Goal: Task Accomplishment & Management: Use online tool/utility

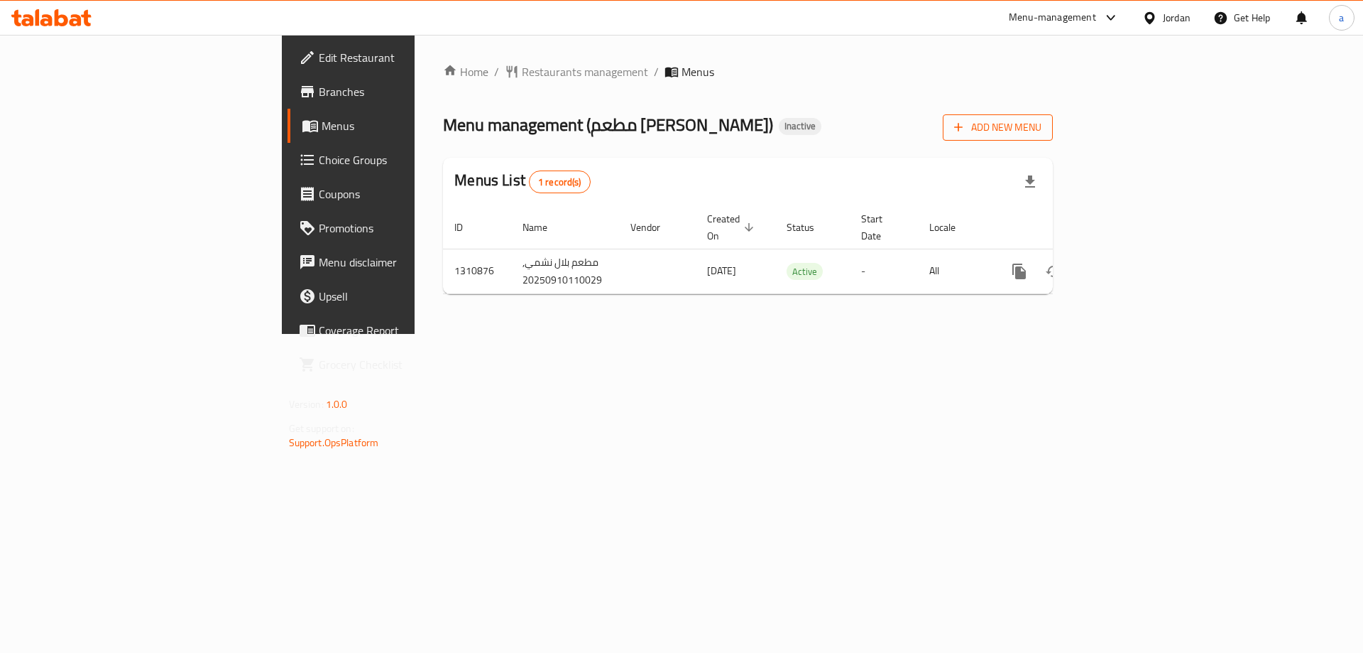
click at [1042, 130] on span "Add New Menu" at bounding box center [997, 128] width 87 height 18
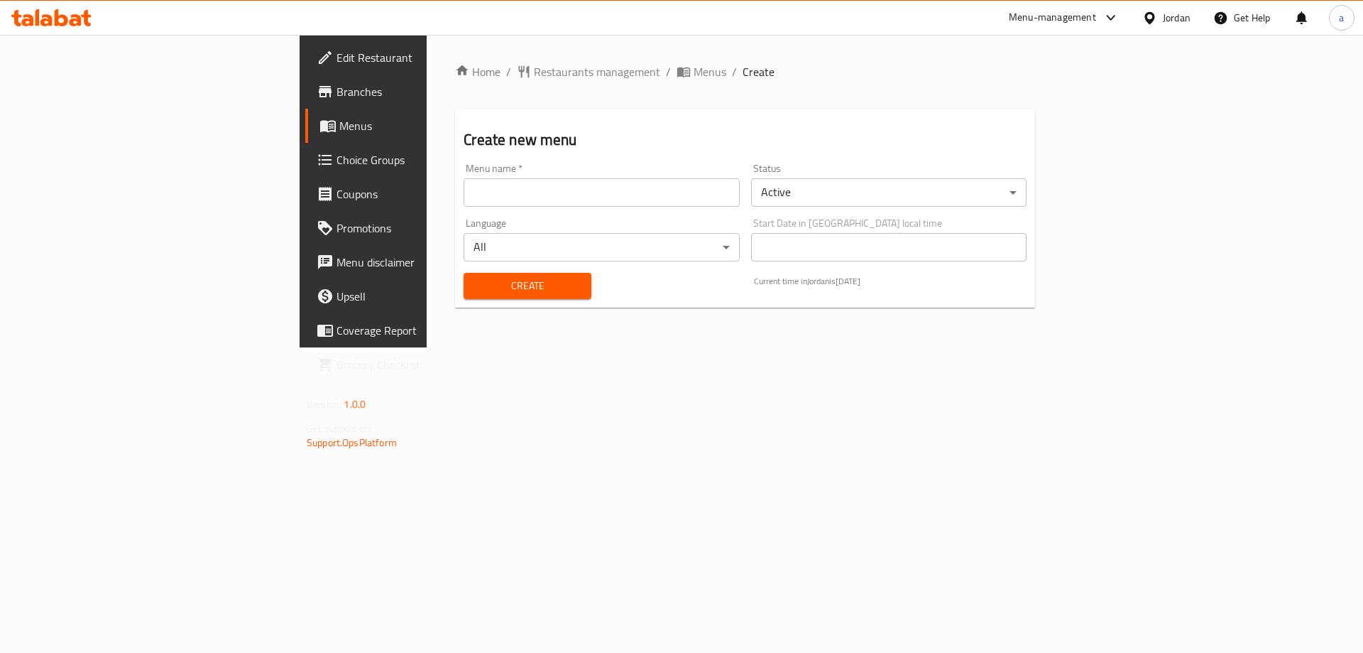
click at [652, 197] on input "text" at bounding box center [602, 192] width 276 height 28
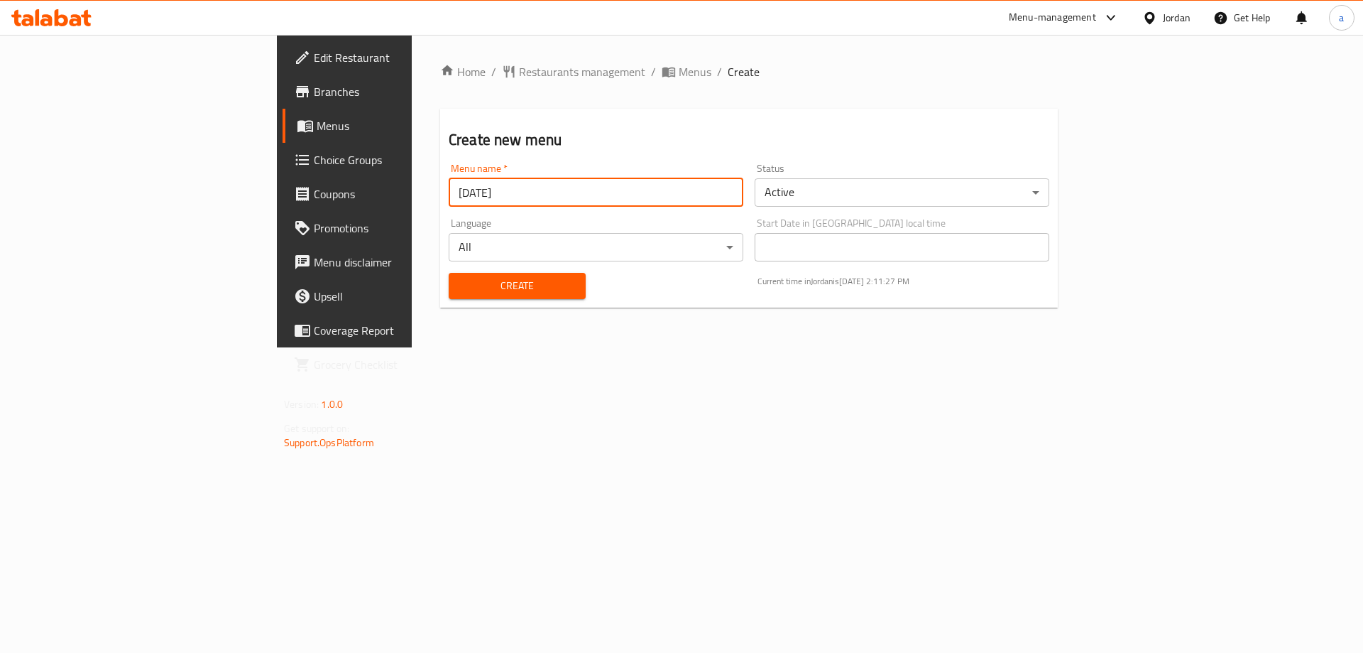
type input "[DATE]"
click at [449, 273] on button "Create" at bounding box center [517, 286] width 137 height 26
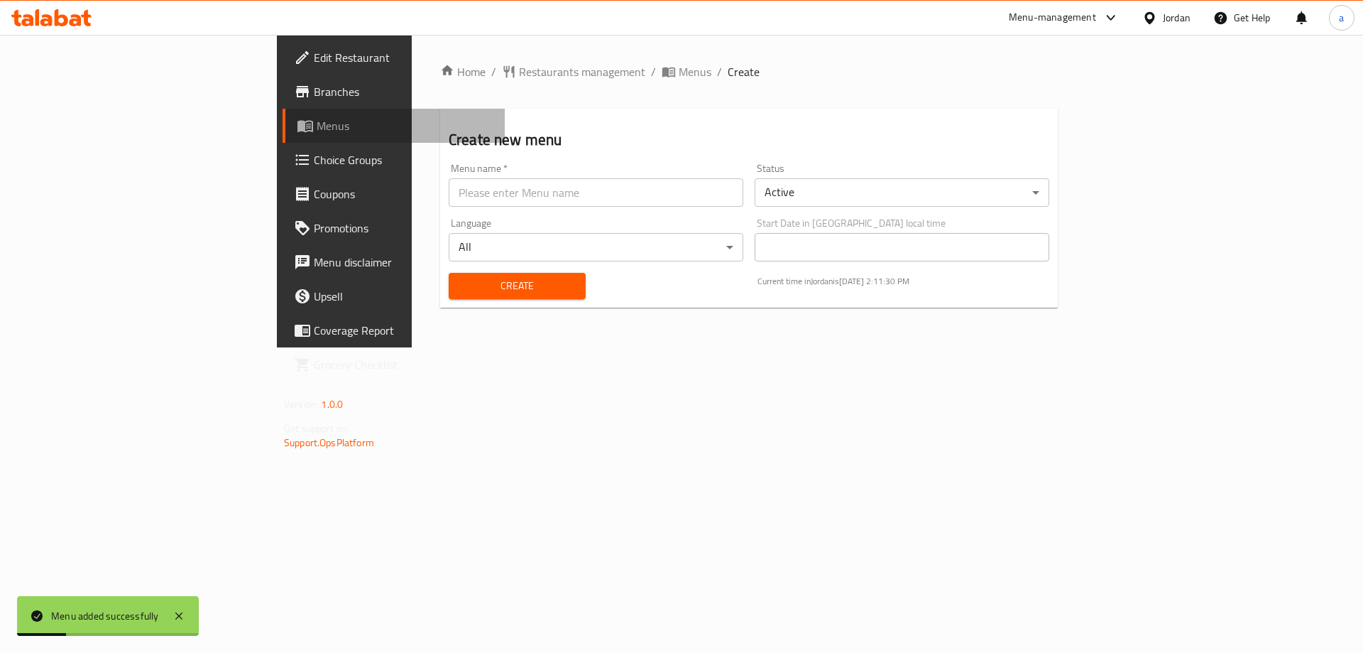
click at [317, 129] on span "Menus" at bounding box center [405, 125] width 177 height 17
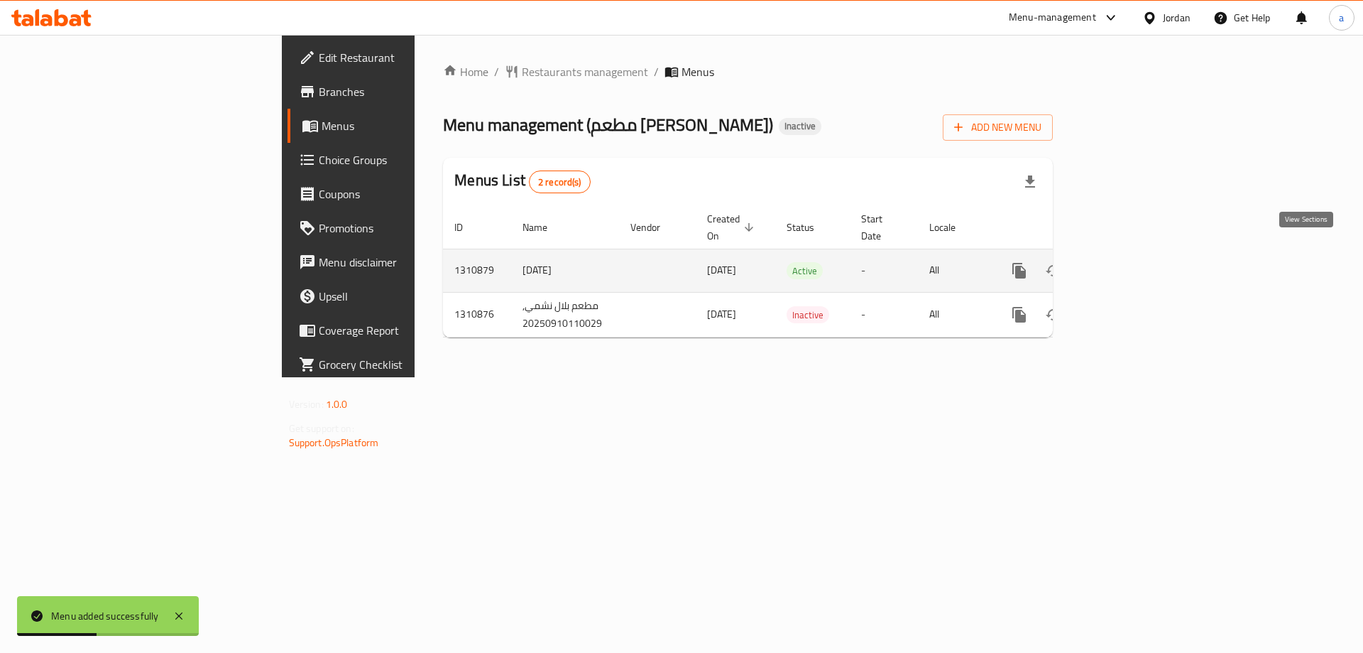
click at [1131, 262] on icon "enhanced table" at bounding box center [1121, 270] width 17 height 17
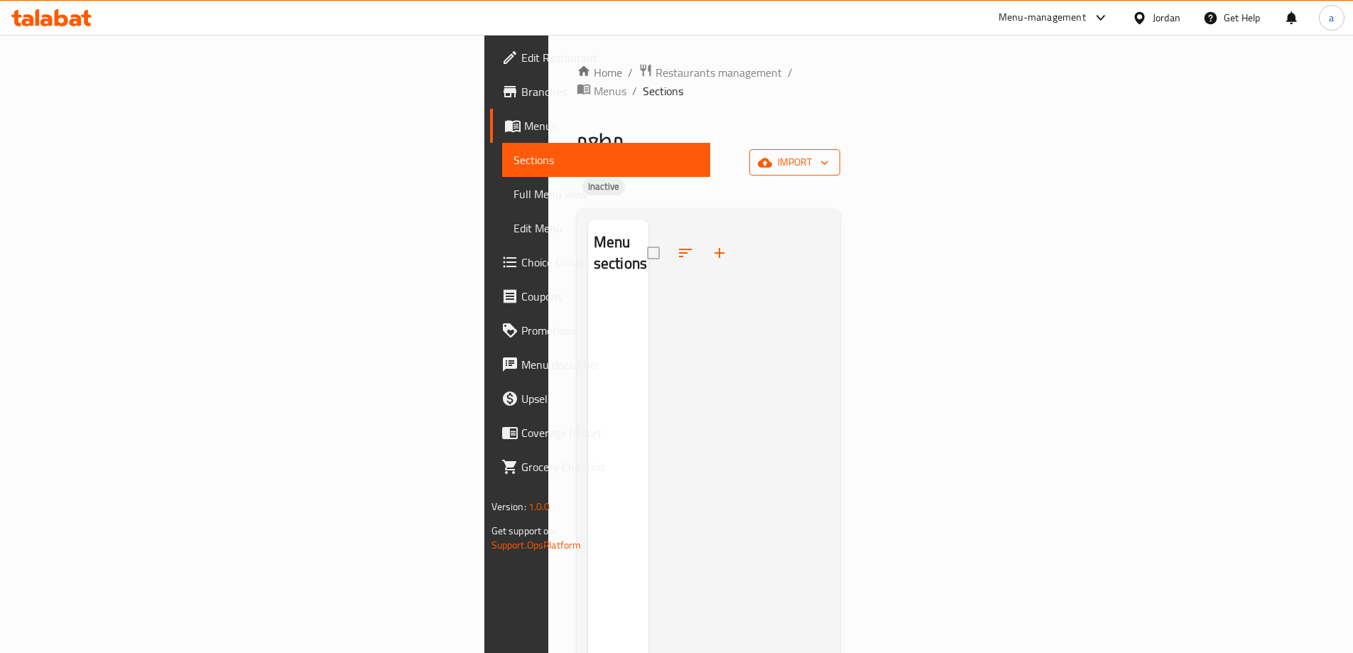
click at [829, 153] on span "import" at bounding box center [795, 162] width 68 height 18
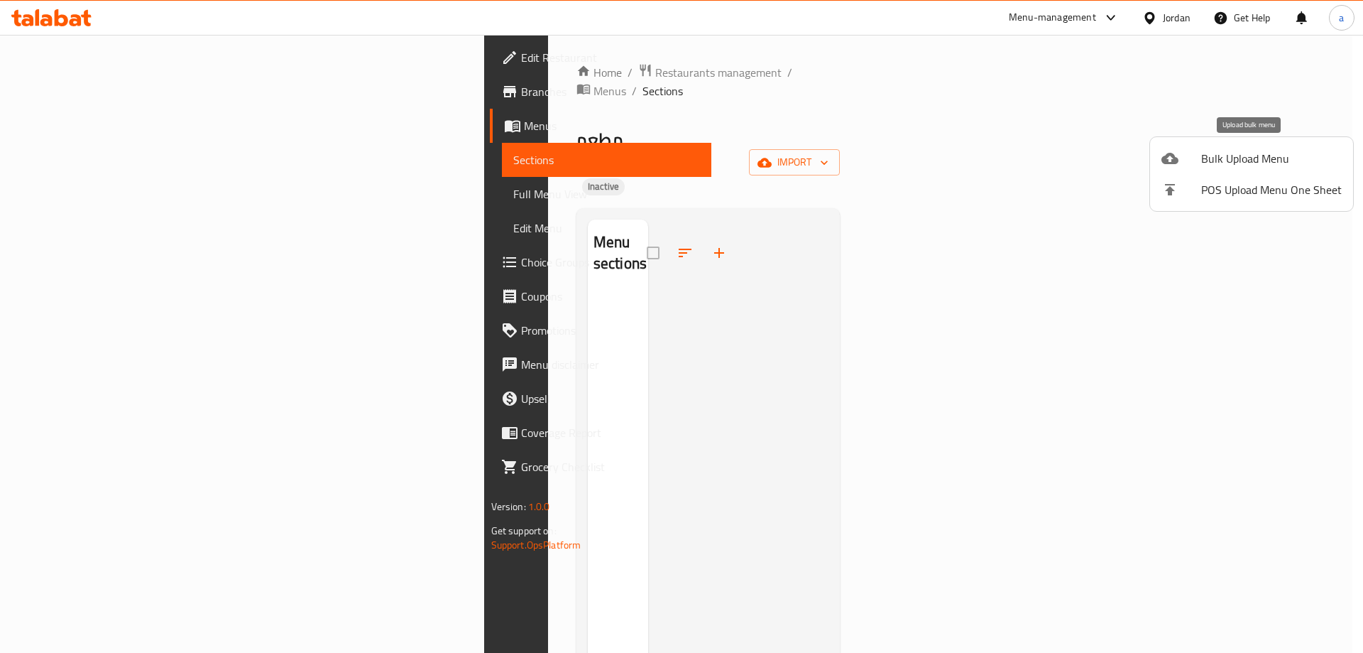
click at [1204, 164] on span "Bulk Upload Menu" at bounding box center [1272, 158] width 141 height 17
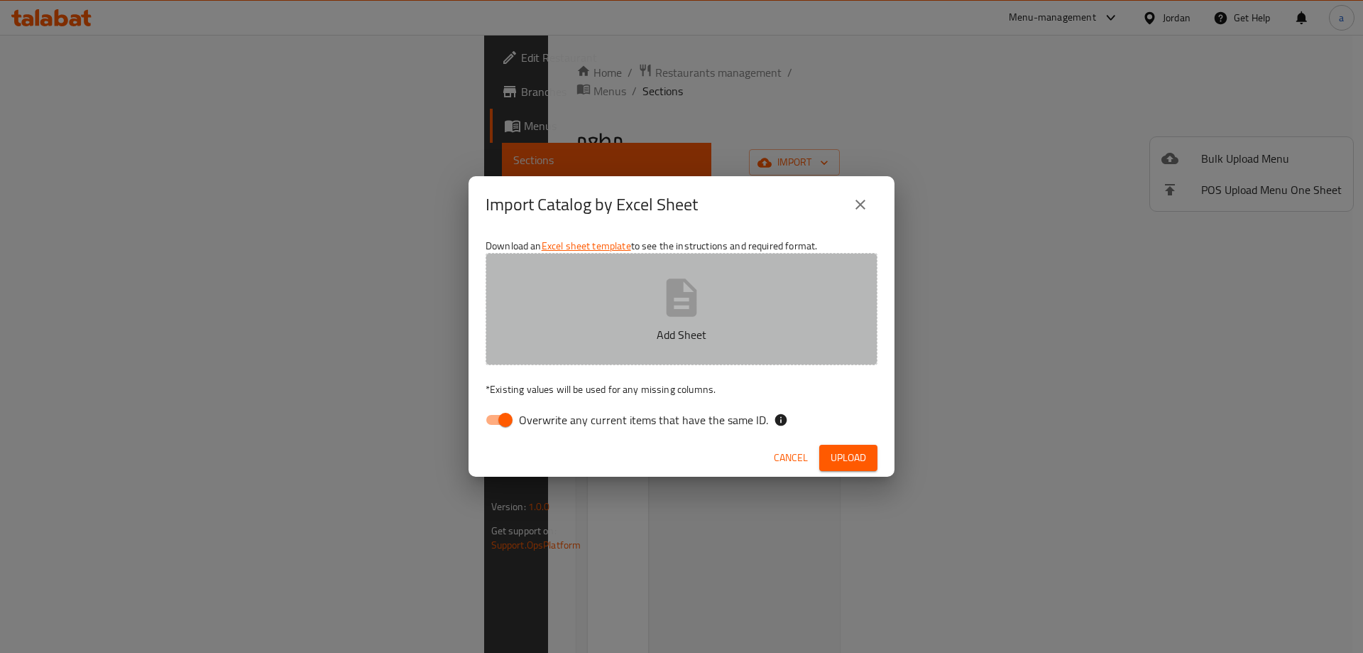
click at [574, 345] on button "Add Sheet" at bounding box center [682, 309] width 392 height 112
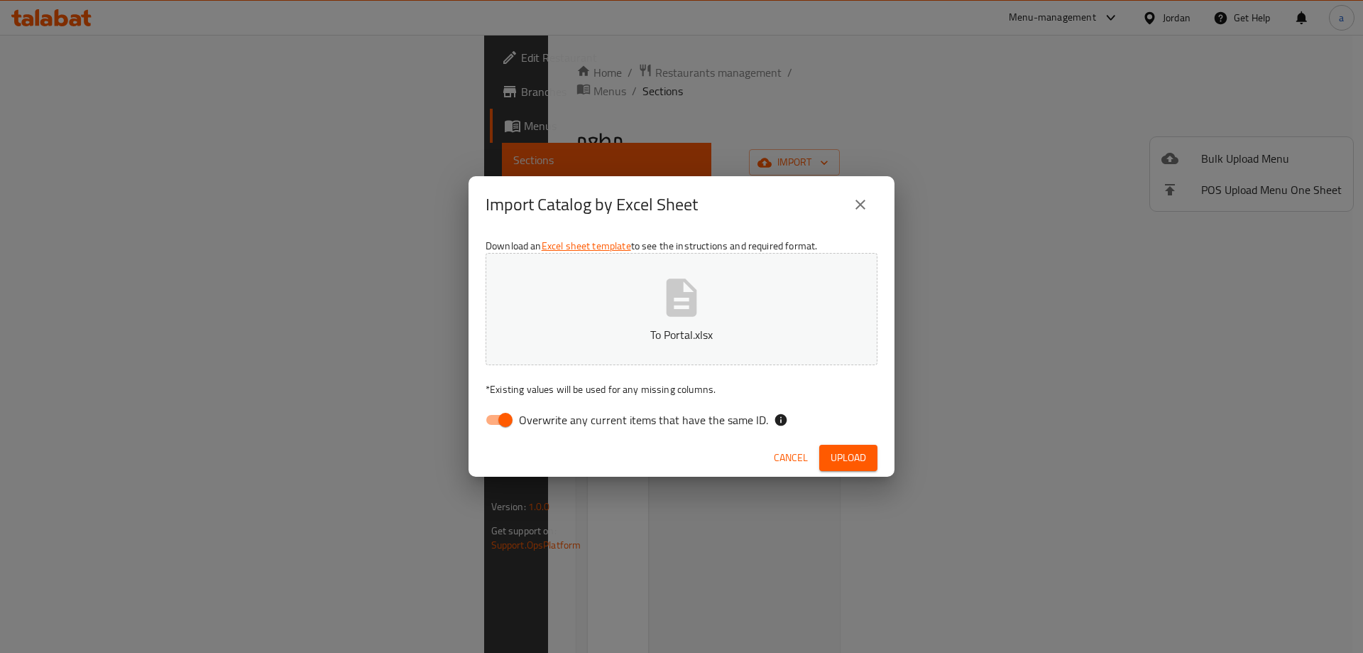
click at [493, 418] on input "Overwrite any current items that have the same ID." at bounding box center [505, 419] width 81 height 27
checkbox input "false"
click at [862, 457] on span "Upload" at bounding box center [849, 458] width 36 height 18
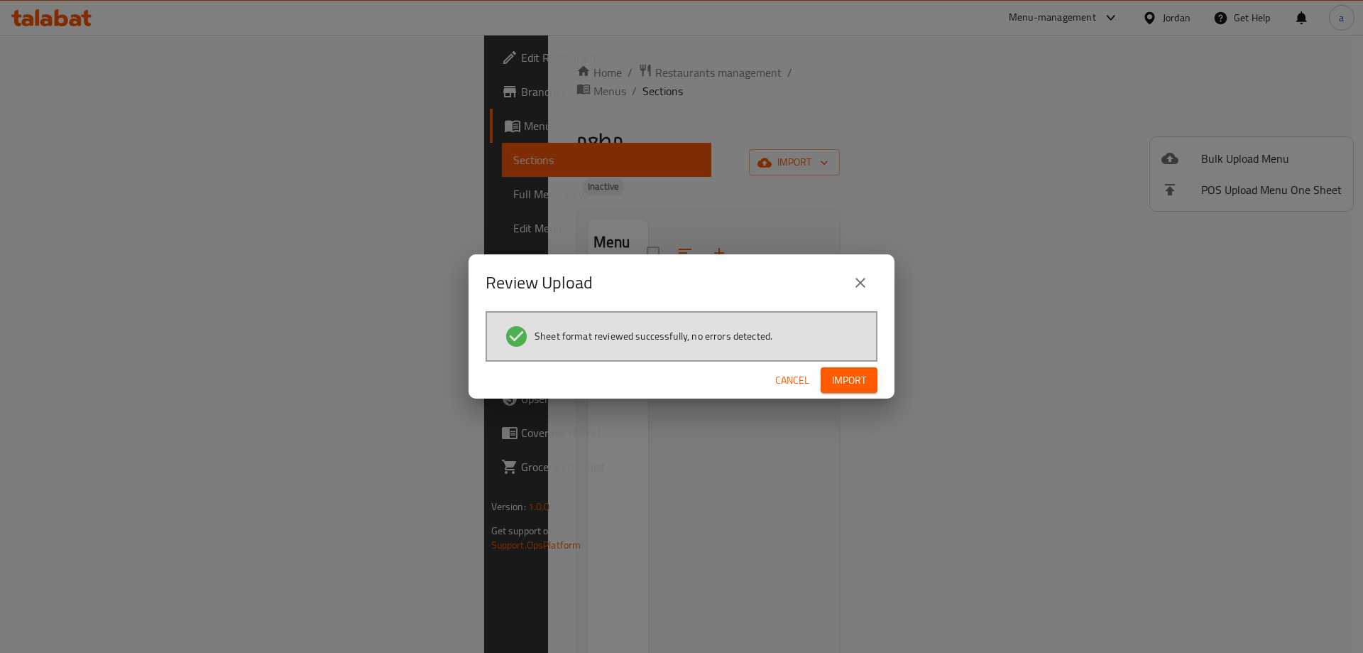
click at [838, 384] on span "Import" at bounding box center [849, 380] width 34 height 18
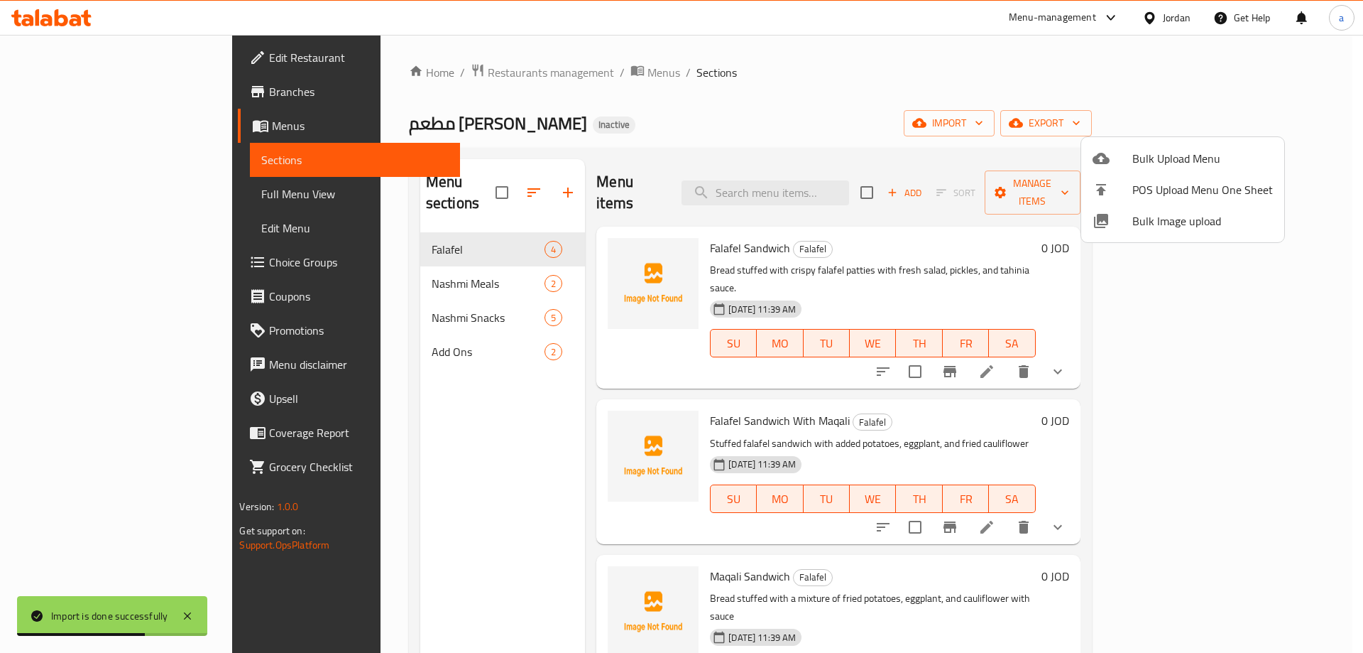
click at [65, 188] on div at bounding box center [681, 326] width 1363 height 653
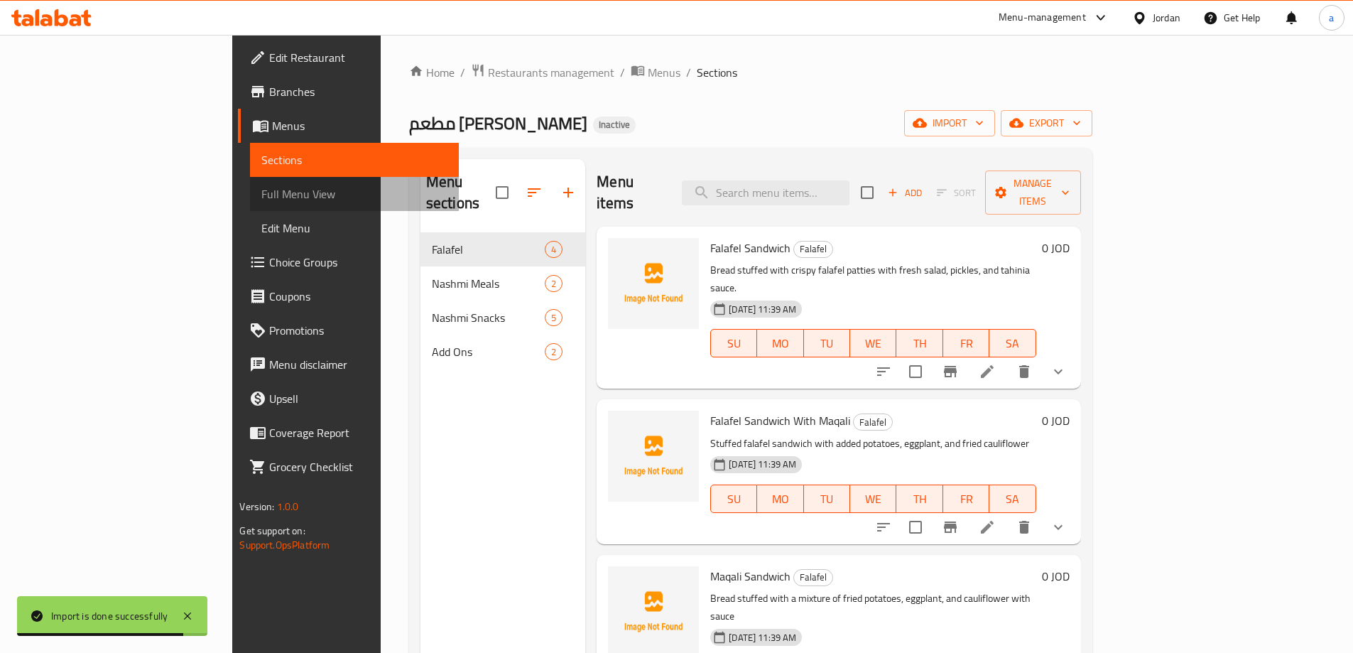
click at [261, 188] on span "Full Menu View" at bounding box center [353, 193] width 185 height 17
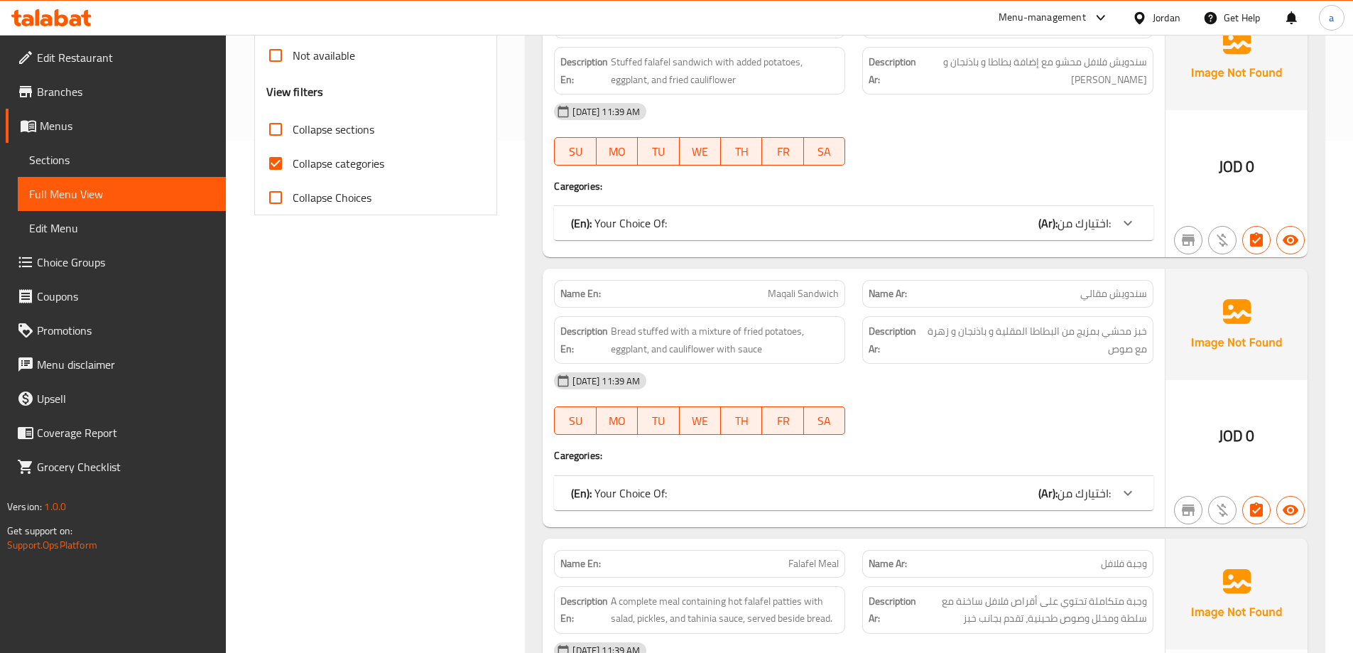
scroll to position [568, 0]
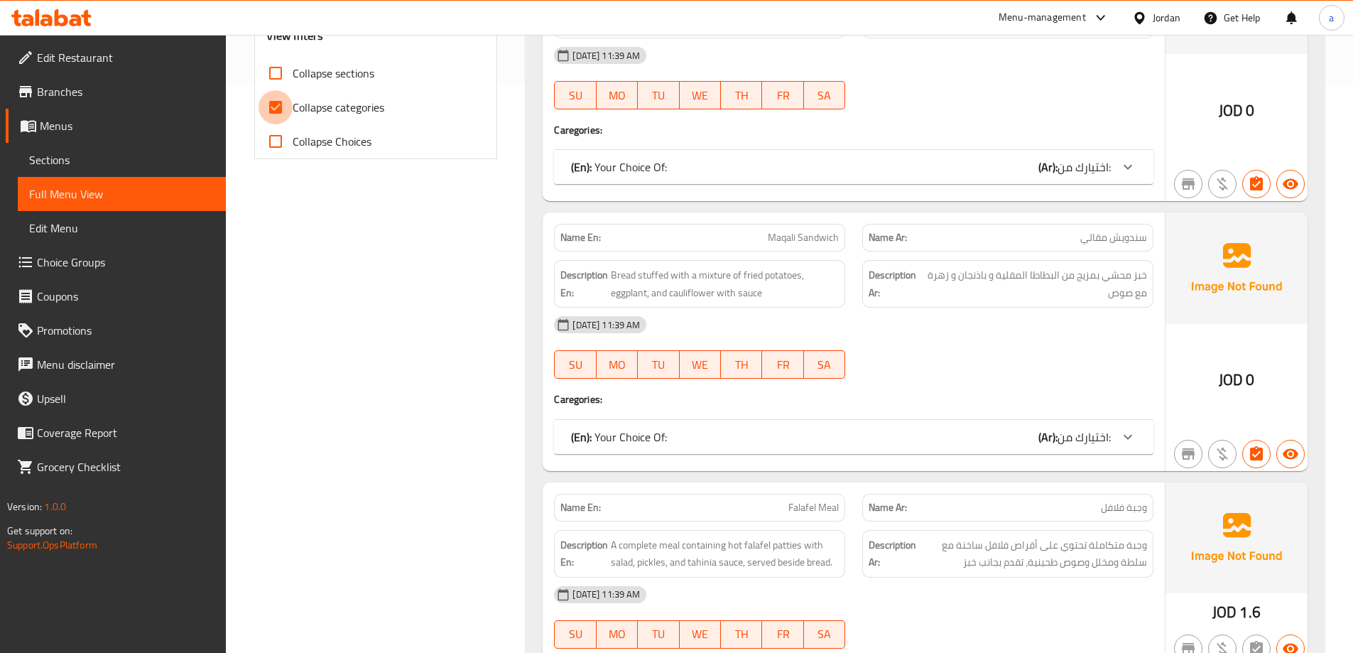
click at [276, 107] on input "Collapse categories" at bounding box center [275, 107] width 34 height 34
checkbox input "false"
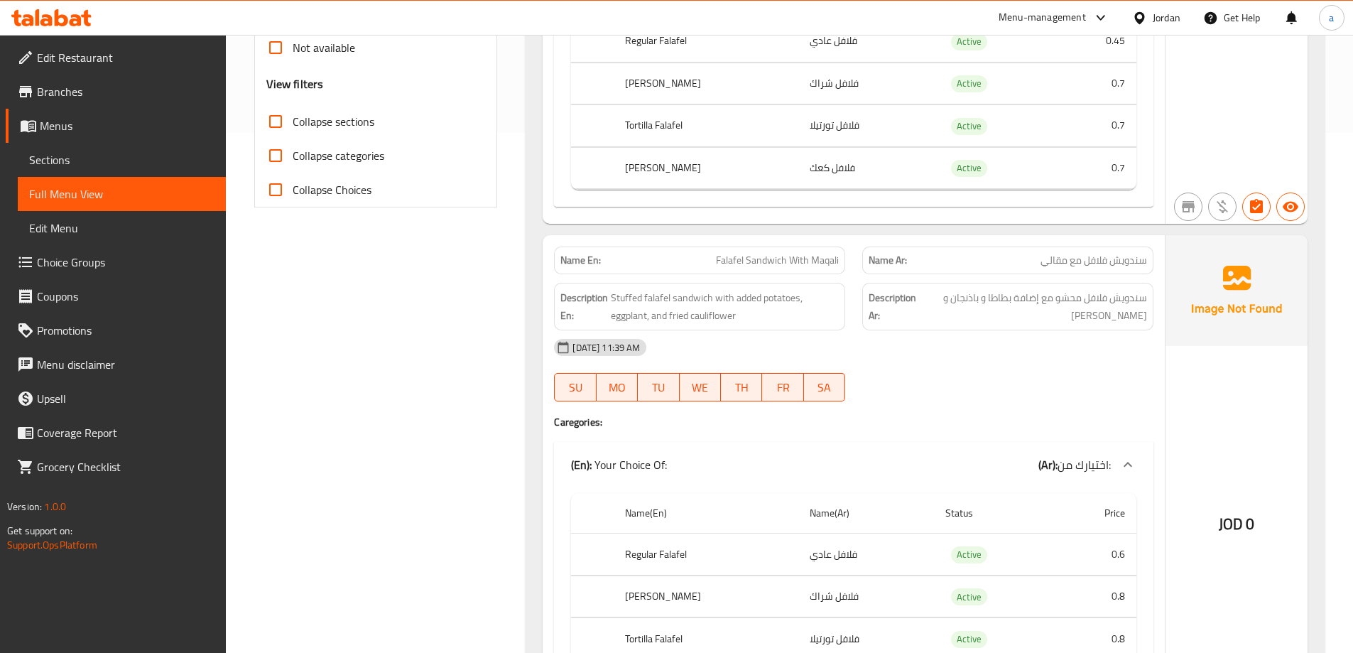
scroll to position [0, 0]
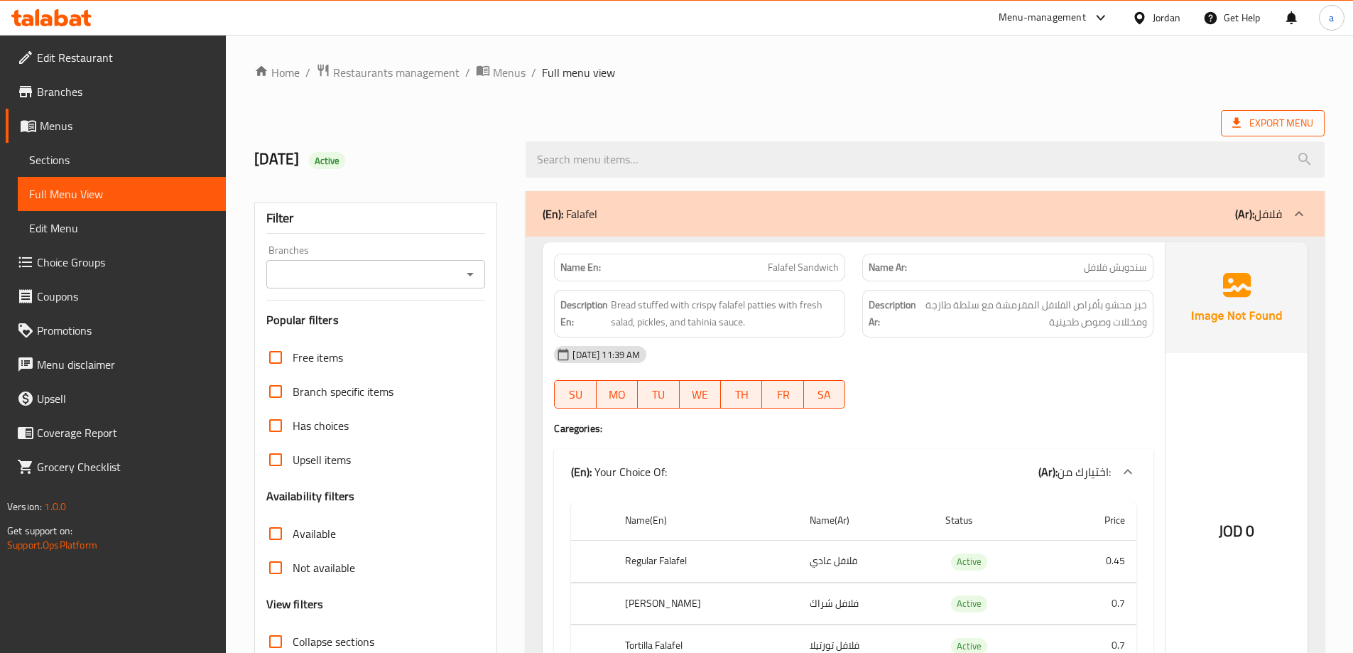
click at [1304, 115] on span "Export Menu" at bounding box center [1272, 123] width 81 height 18
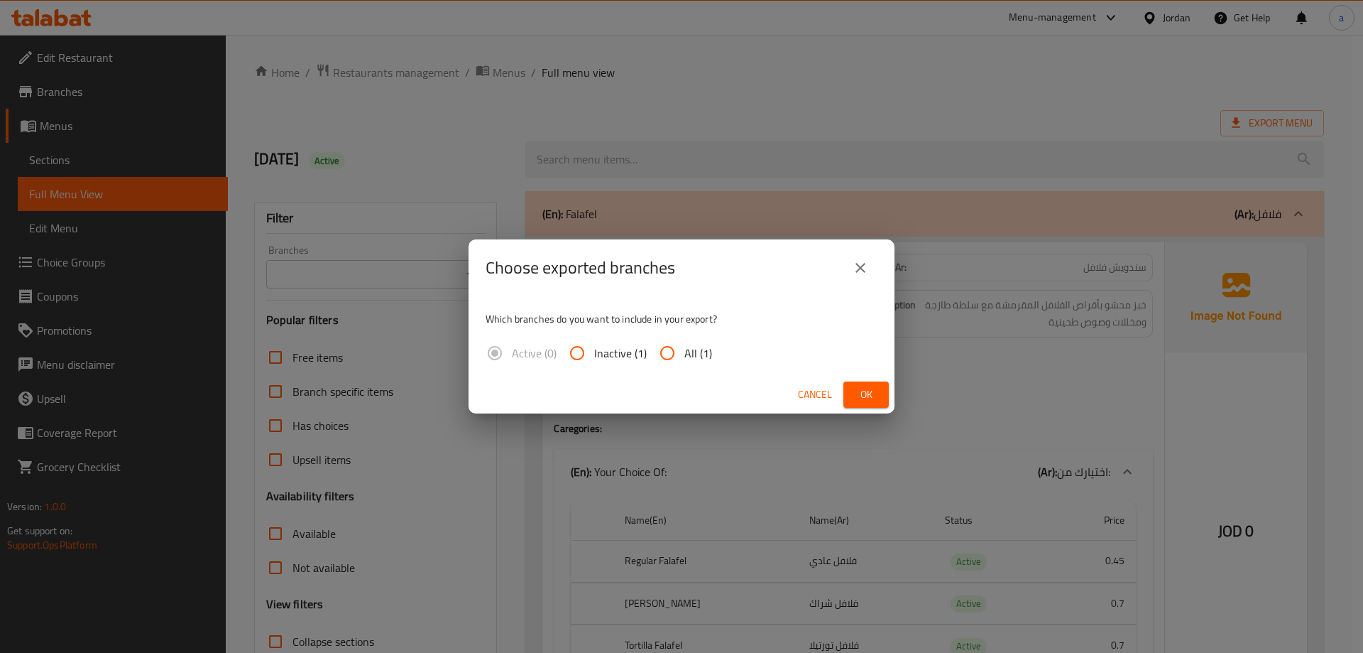
click at [664, 362] on input "All (1)" at bounding box center [667, 353] width 34 height 34
radio input "true"
click at [861, 398] on span "Ok" at bounding box center [866, 395] width 23 height 18
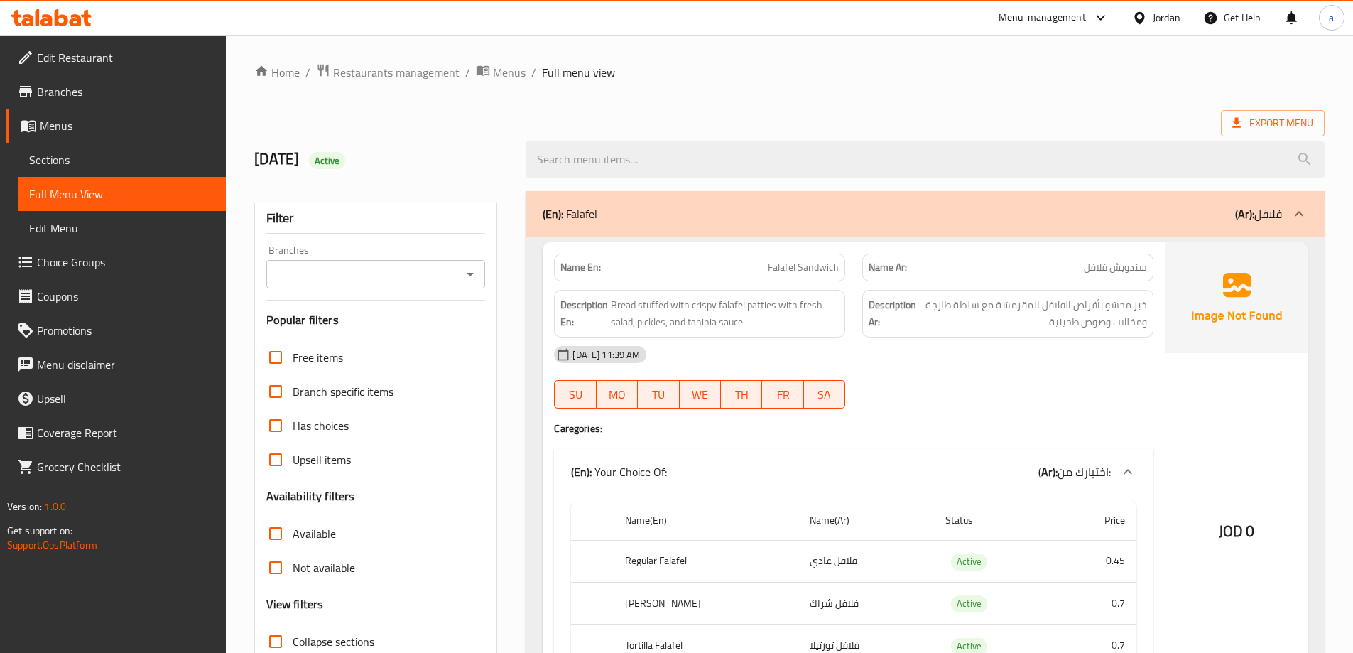
click at [75, 134] on link "Menus" at bounding box center [116, 126] width 220 height 34
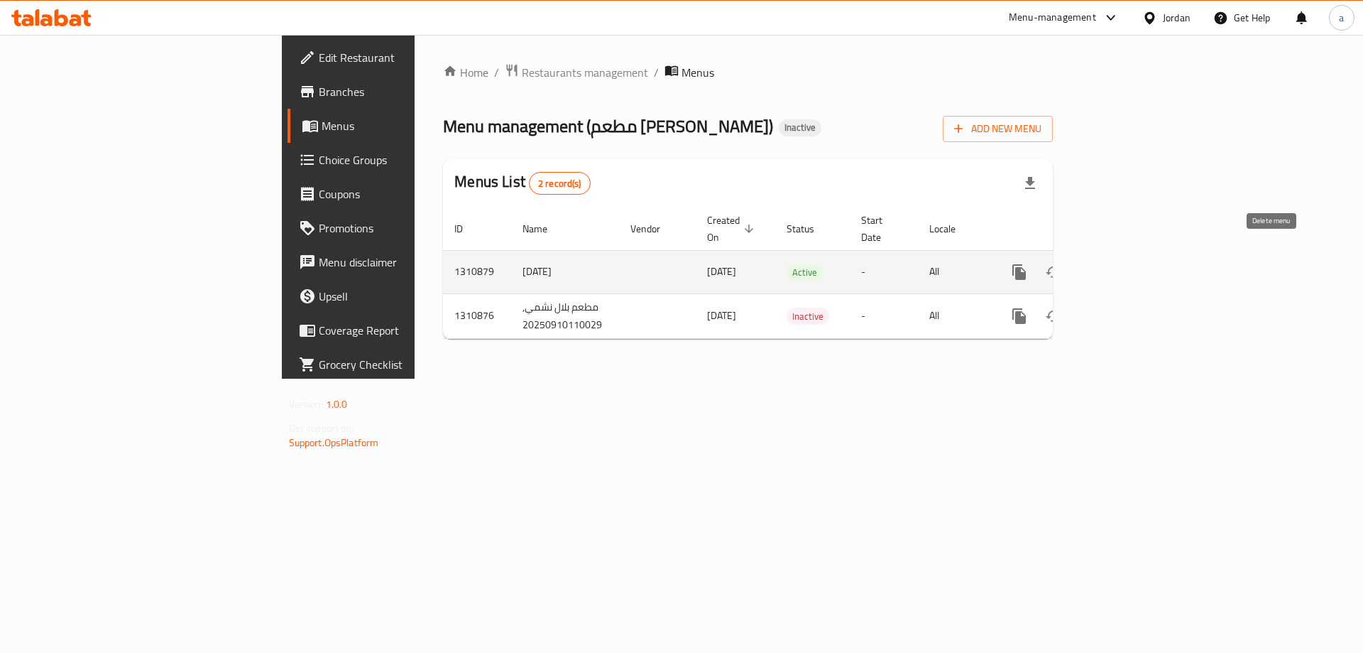
click at [1131, 263] on icon "enhanced table" at bounding box center [1121, 271] width 17 height 17
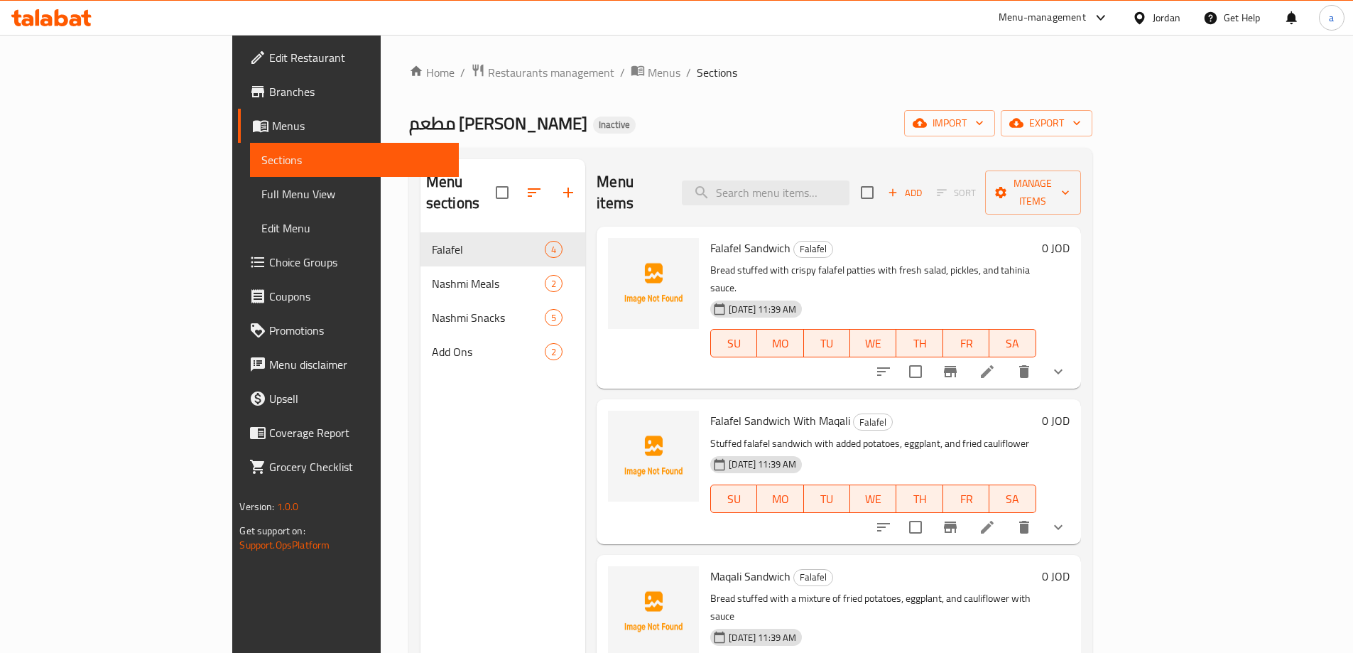
click at [269, 96] on span "Branches" at bounding box center [358, 91] width 178 height 17
